Goal: Information Seeking & Learning: Check status

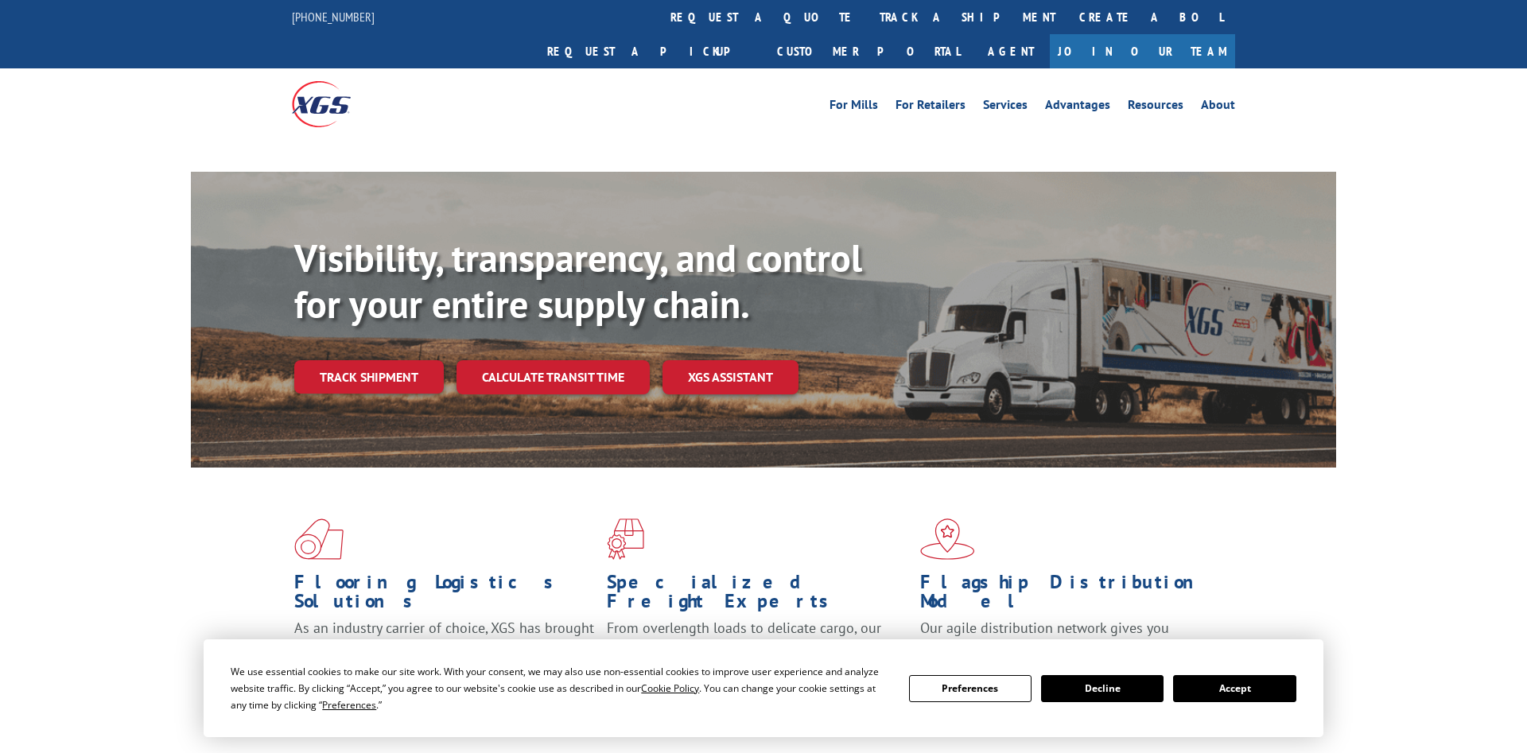
click at [358, 360] on link "Track shipment" at bounding box center [369, 376] width 150 height 33
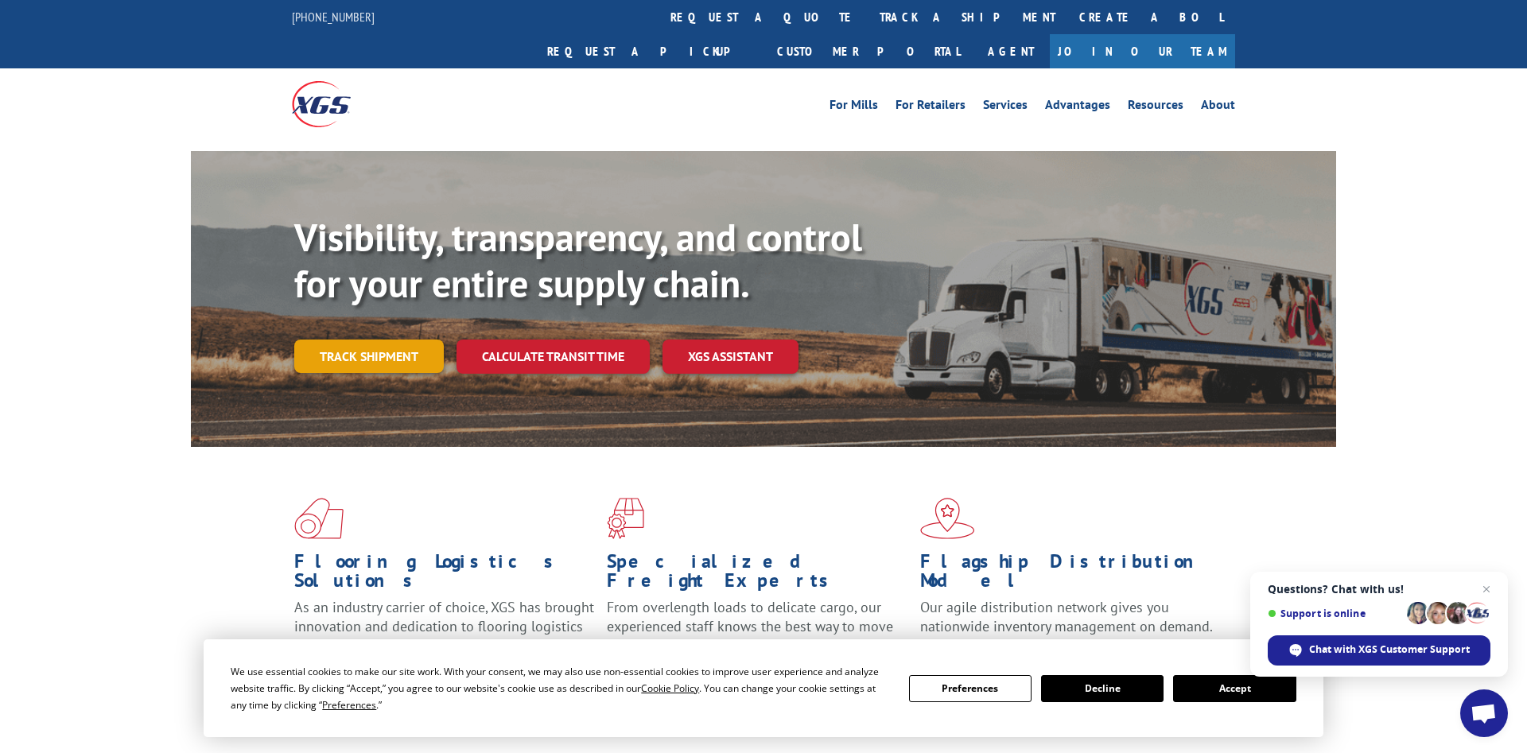
click at [366, 340] on link "Track shipment" at bounding box center [369, 356] width 150 height 33
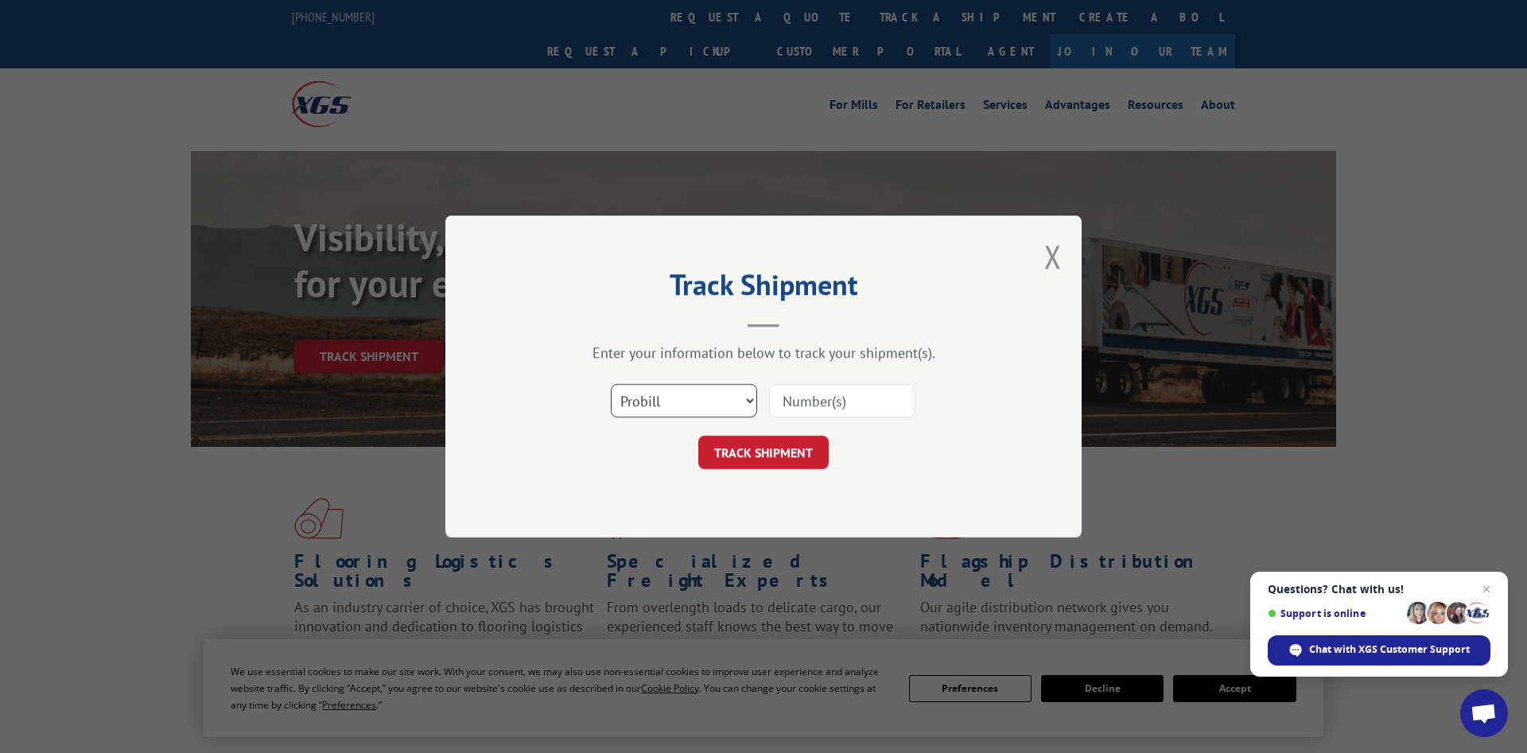
click at [611, 384] on select "Select category... Probill BOL PO" at bounding box center [684, 400] width 146 height 33
select select "bol"
click option "BOL" at bounding box center [0, 0] width 0 height 0
click at [808, 410] on input at bounding box center [842, 400] width 146 height 33
paste input "2865018"
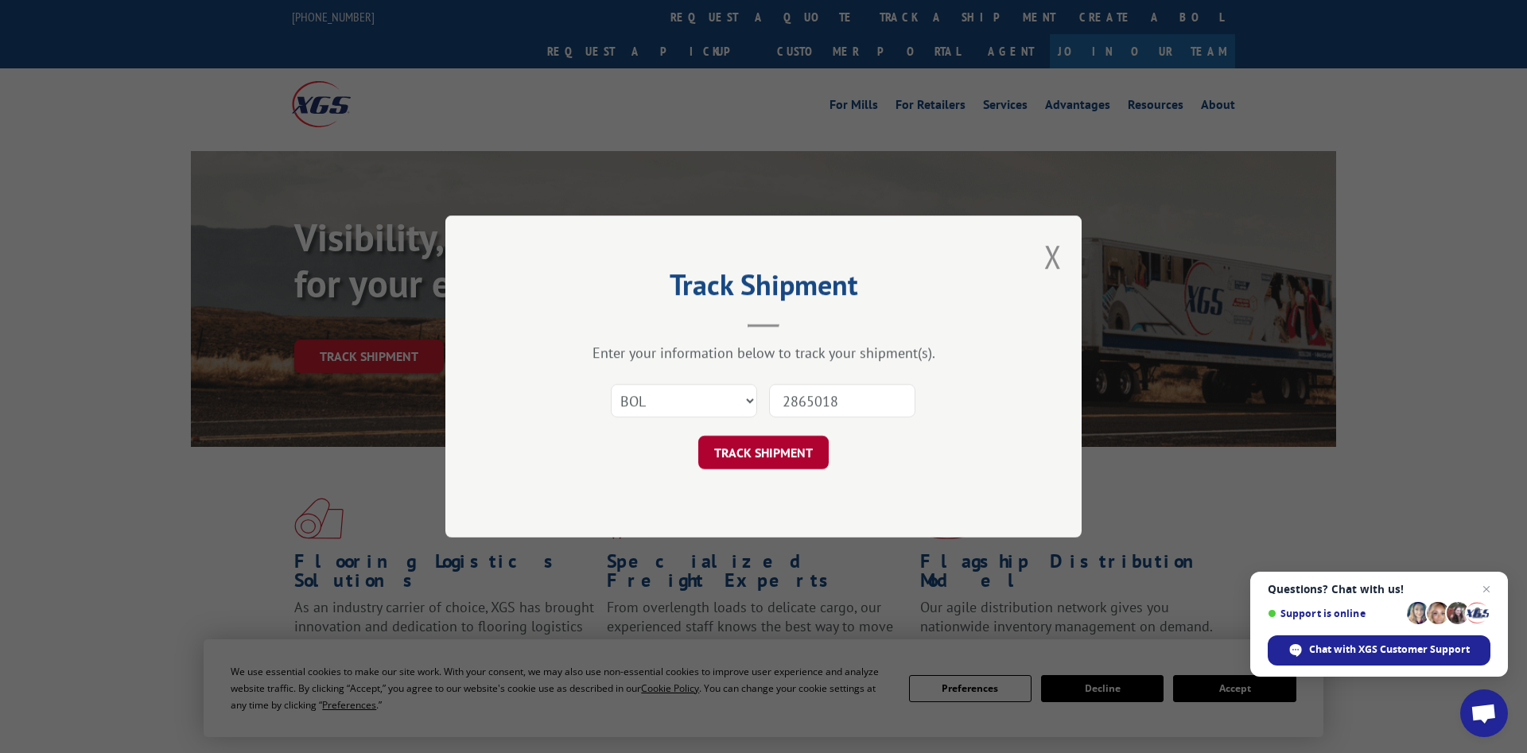
type input "2865018"
click at [806, 451] on button "TRACK SHIPMENT" at bounding box center [763, 452] width 130 height 33
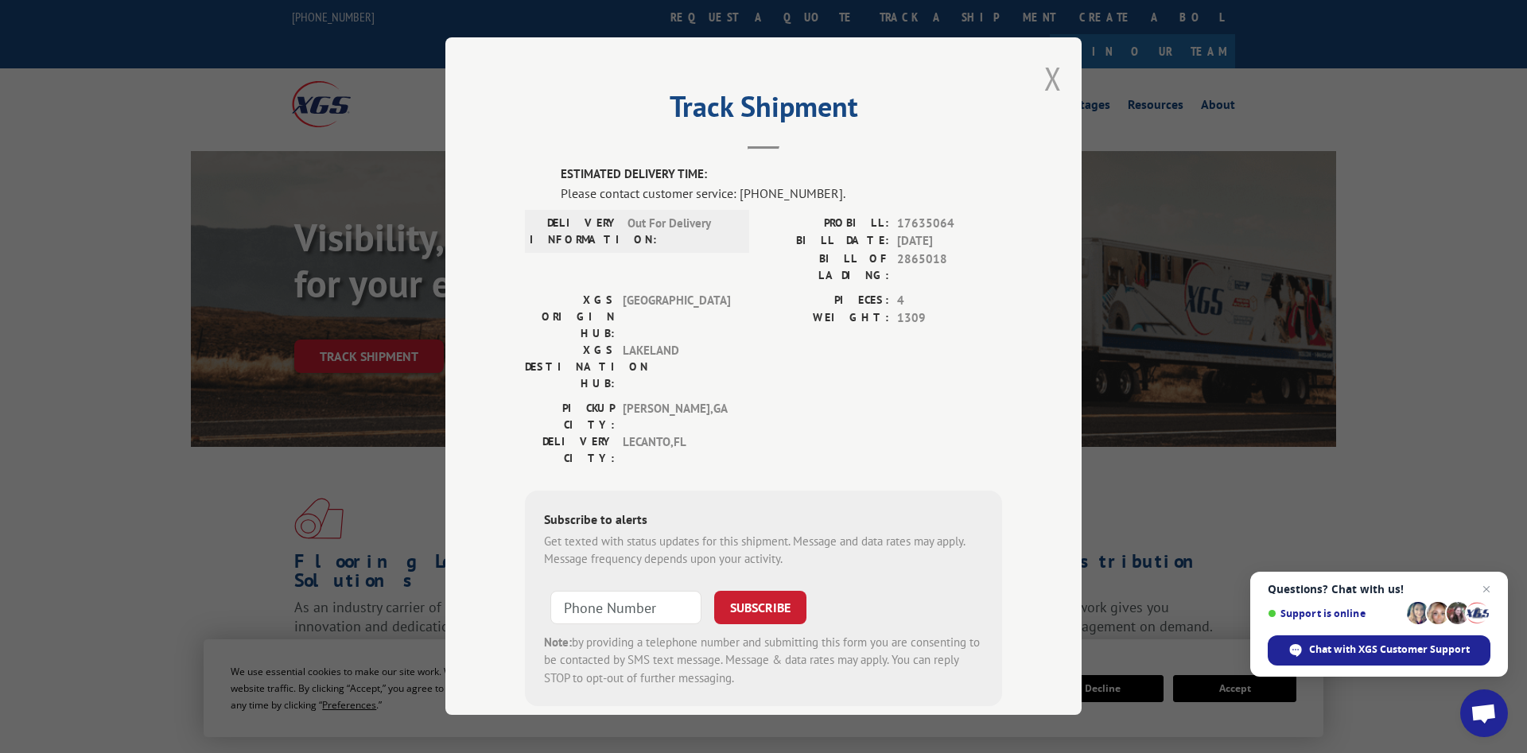
click at [1054, 70] on button "Close modal" at bounding box center [1052, 78] width 17 height 42
